Goal: Task Accomplishment & Management: Manage account settings

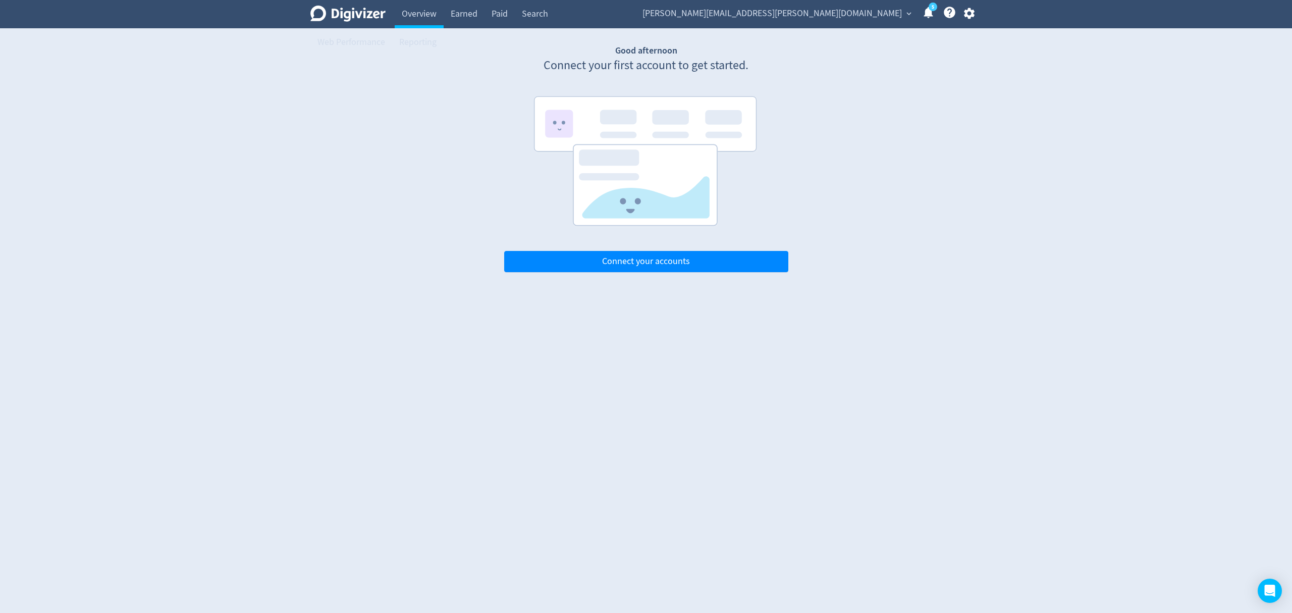
click at [852, 9] on span "[PERSON_NAME][EMAIL_ADDRESS][PERSON_NAME][DOMAIN_NAME]" at bounding box center [772, 14] width 259 height 16
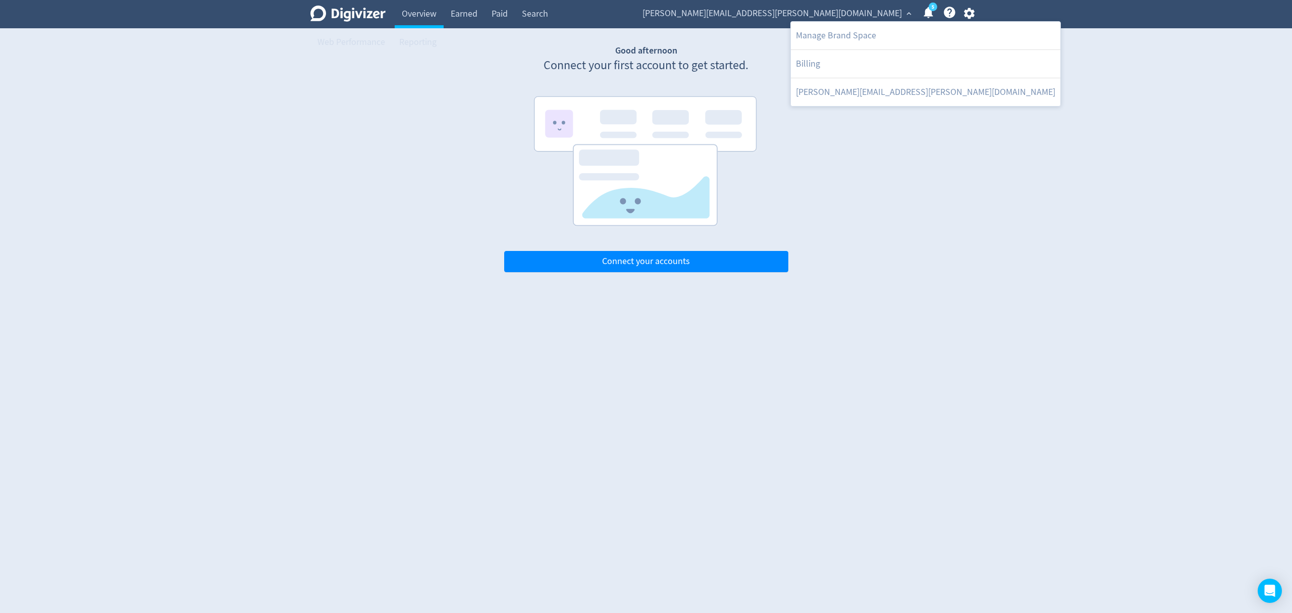
click at [911, 13] on div at bounding box center [646, 306] width 1292 height 613
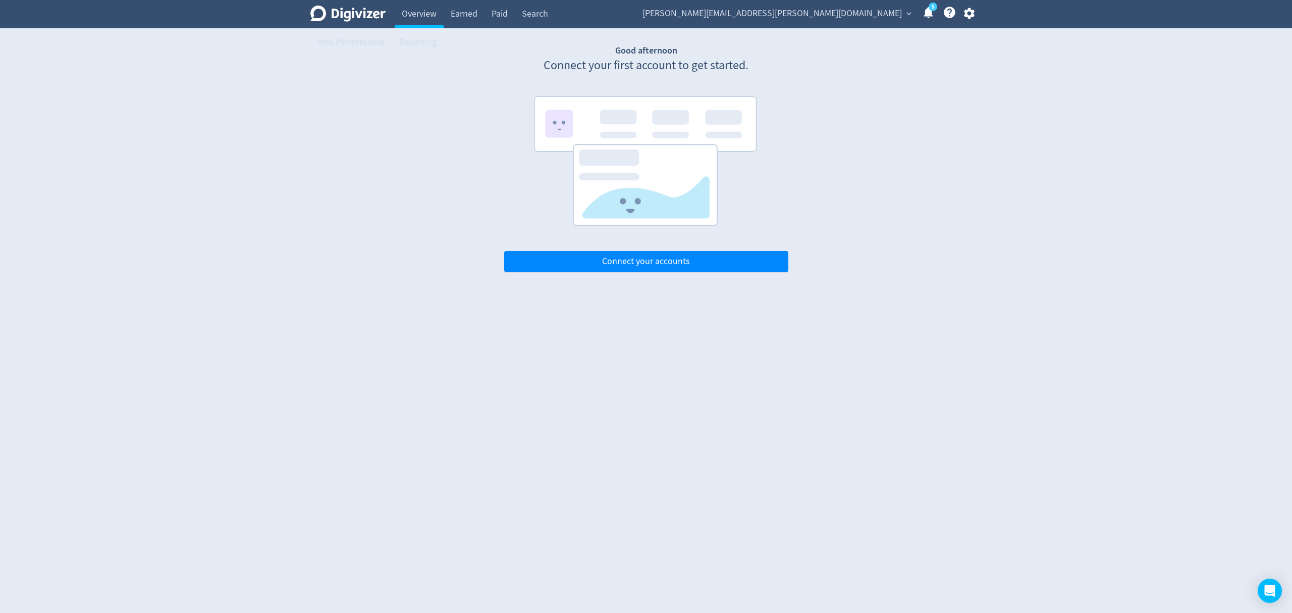
click at [911, 13] on span "expand_more" at bounding box center [908, 13] width 9 height 9
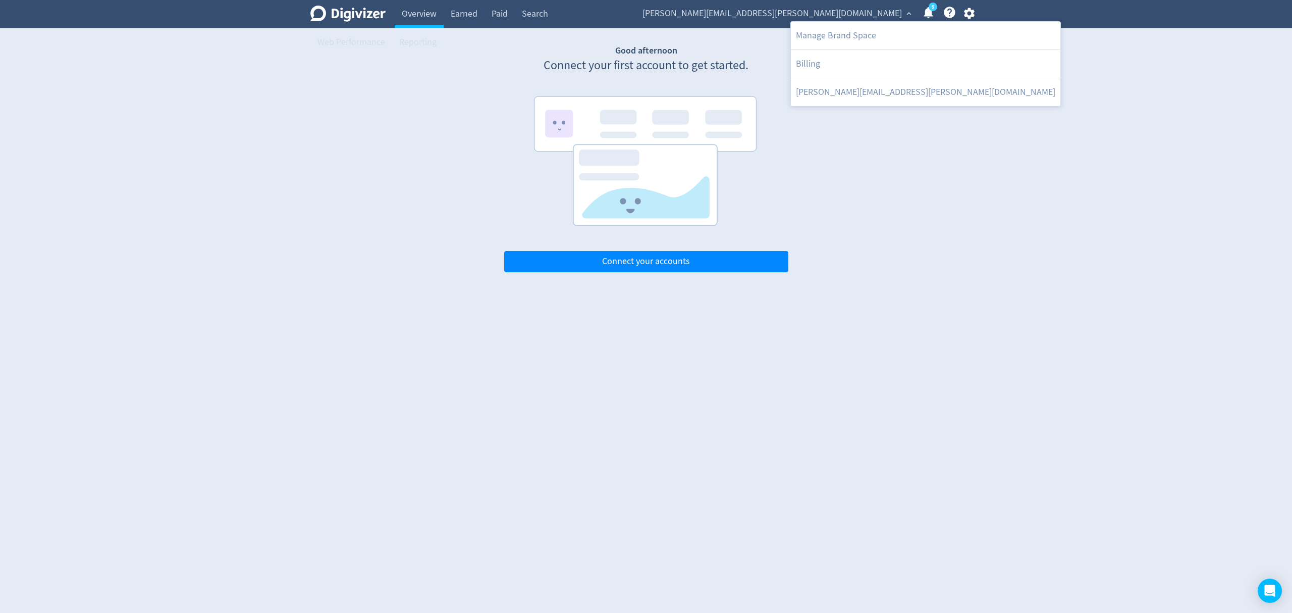
click at [917, 11] on div at bounding box center [646, 306] width 1292 height 613
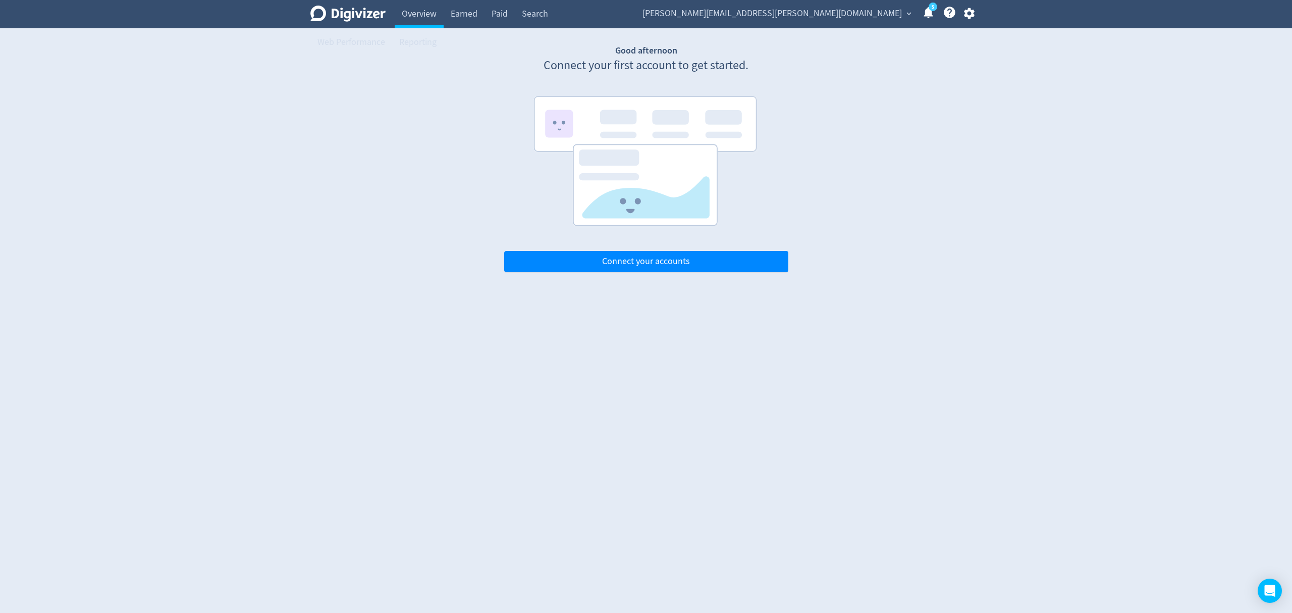
click at [911, 11] on span "expand_more" at bounding box center [908, 13] width 9 height 9
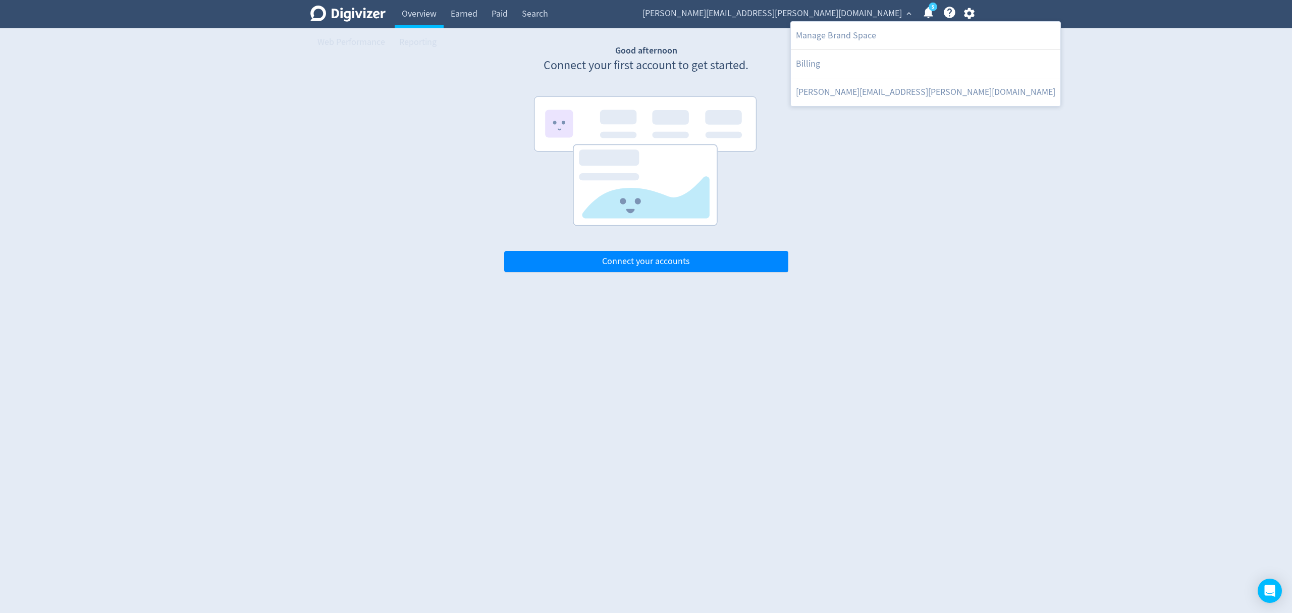
click at [965, 15] on div at bounding box center [646, 306] width 1292 height 613
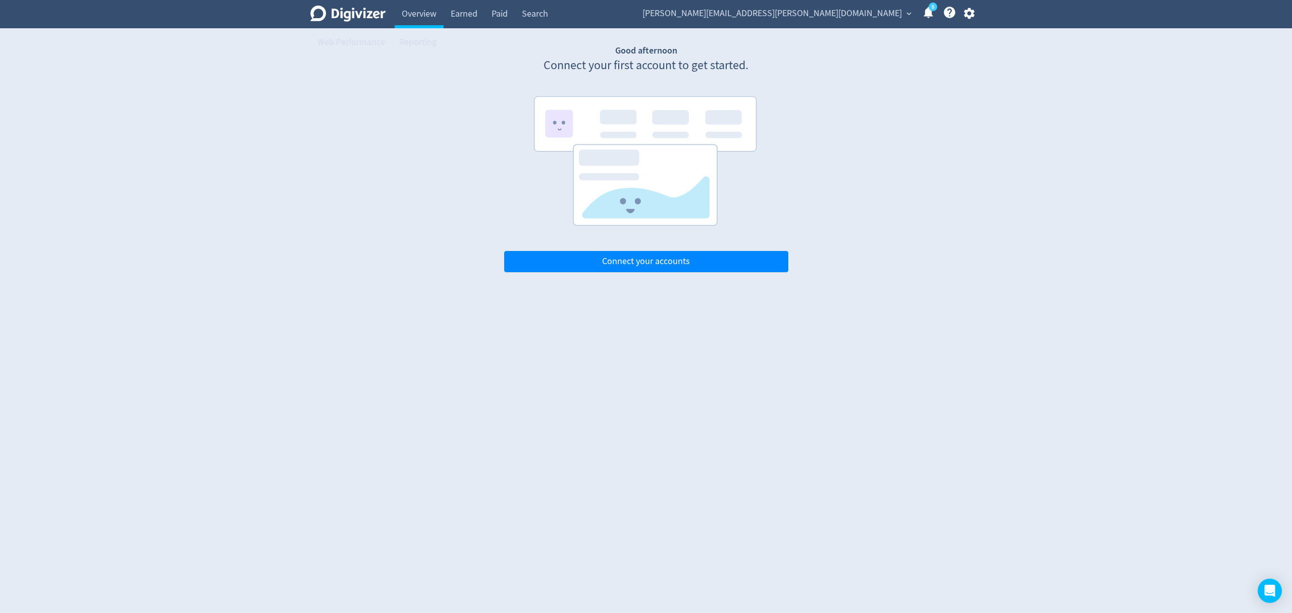
click at [965, 14] on icon "button" at bounding box center [969, 13] width 11 height 11
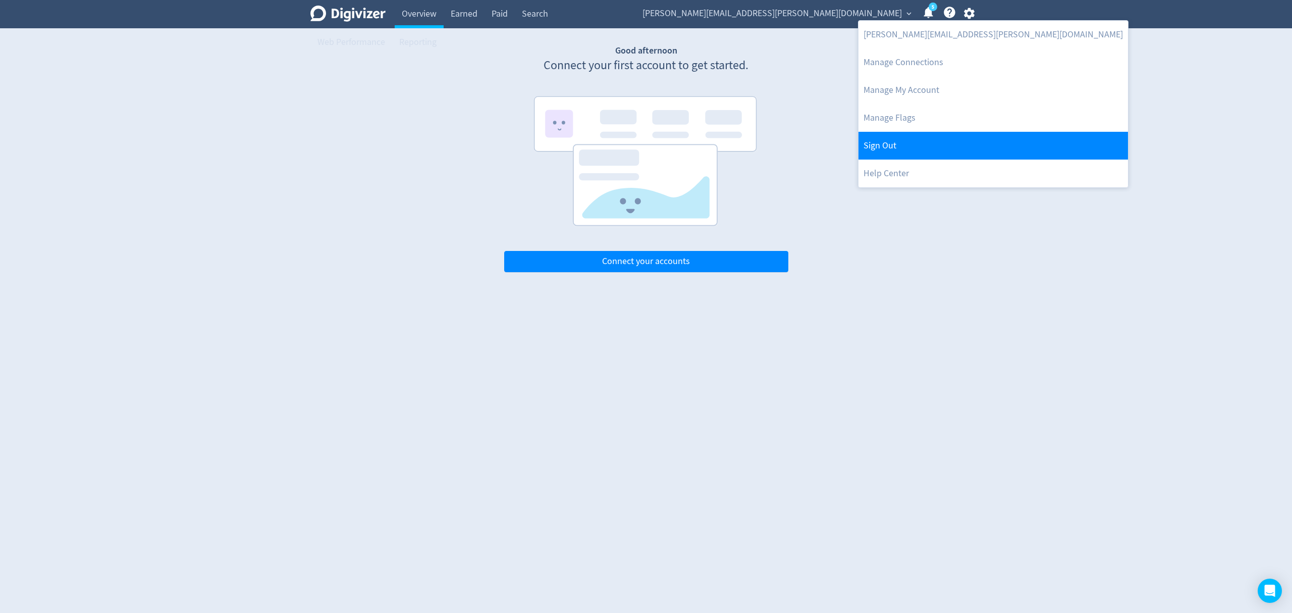
click at [901, 140] on link "Sign Out" at bounding box center [994, 146] width 270 height 28
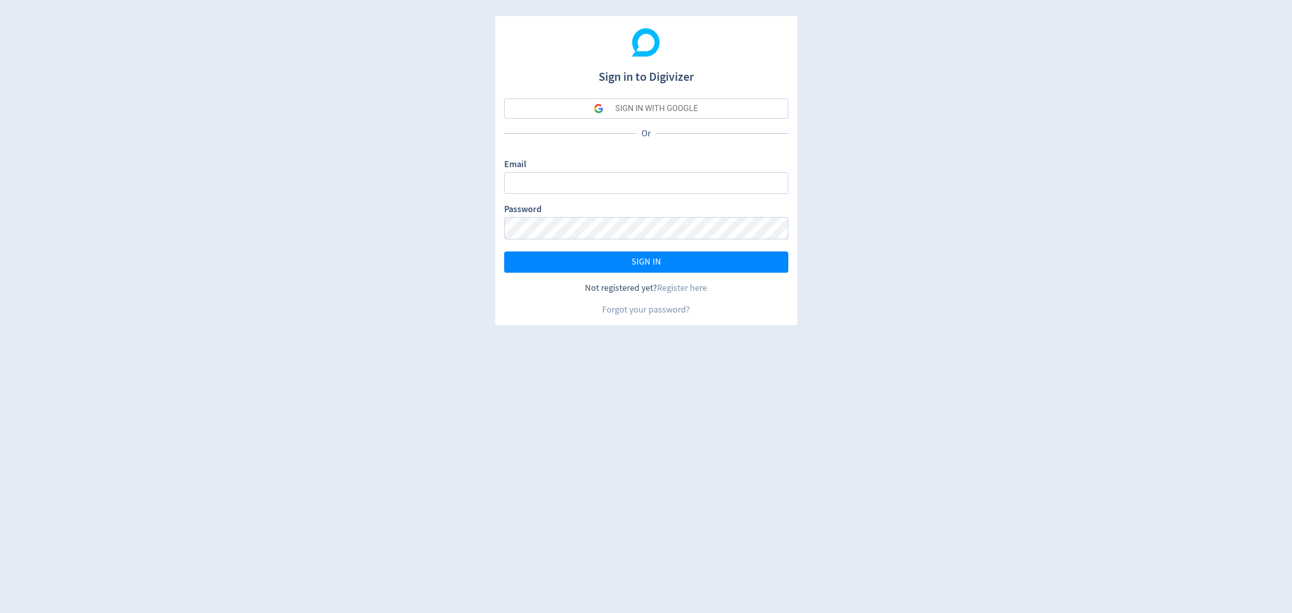
type input "[EMAIL_ADDRESS][PERSON_NAME][DOMAIN_NAME]"
click at [624, 263] on button "SIGN IN" at bounding box center [646, 261] width 284 height 21
